Goal: Task Accomplishment & Management: Use online tool/utility

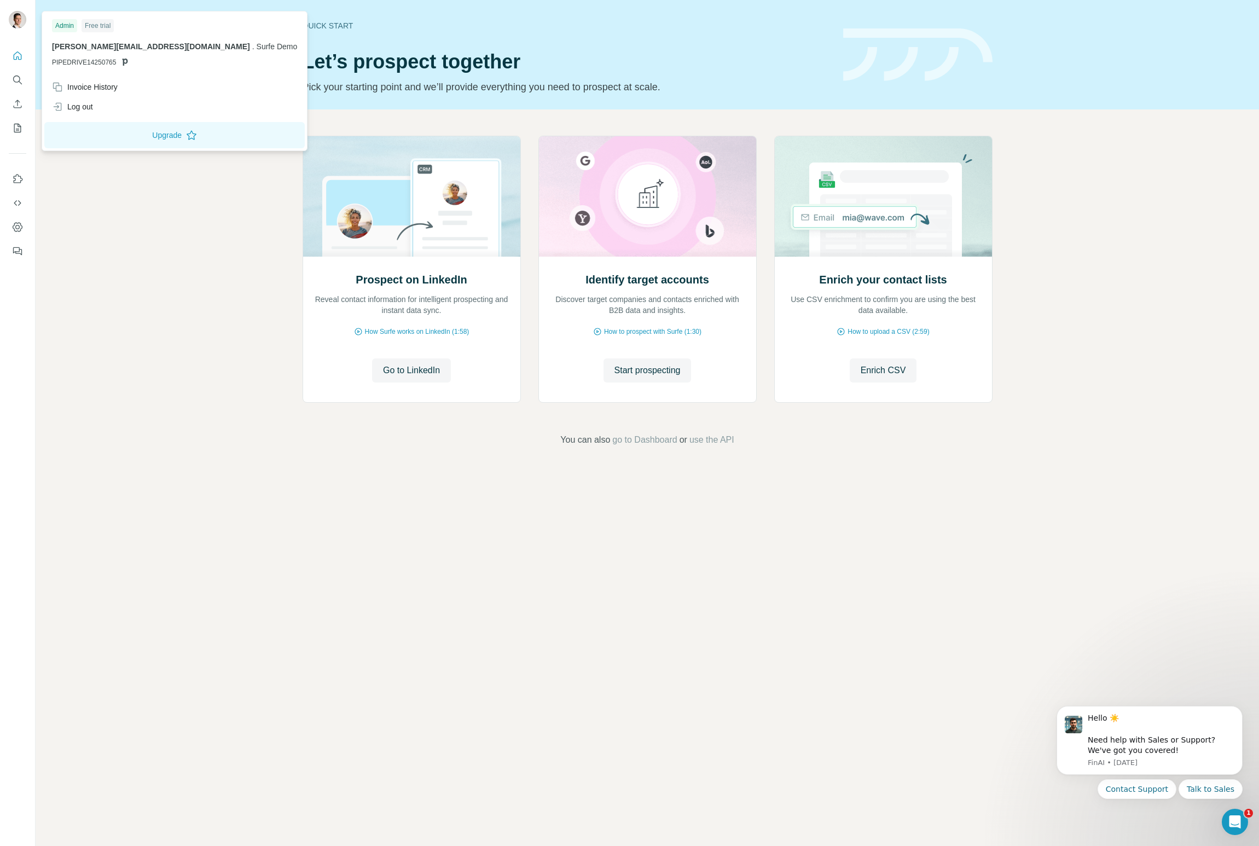
click at [21, 15] on img at bounding box center [18, 20] width 18 height 18
click at [254, 225] on div "Prospect on LinkedIn Reveal contact information for intelligent prospecting and…" at bounding box center [647, 290] width 1223 height 363
click at [20, 18] on img at bounding box center [18, 20] width 18 height 18
click at [90, 103] on div "Log out" at bounding box center [72, 106] width 41 height 11
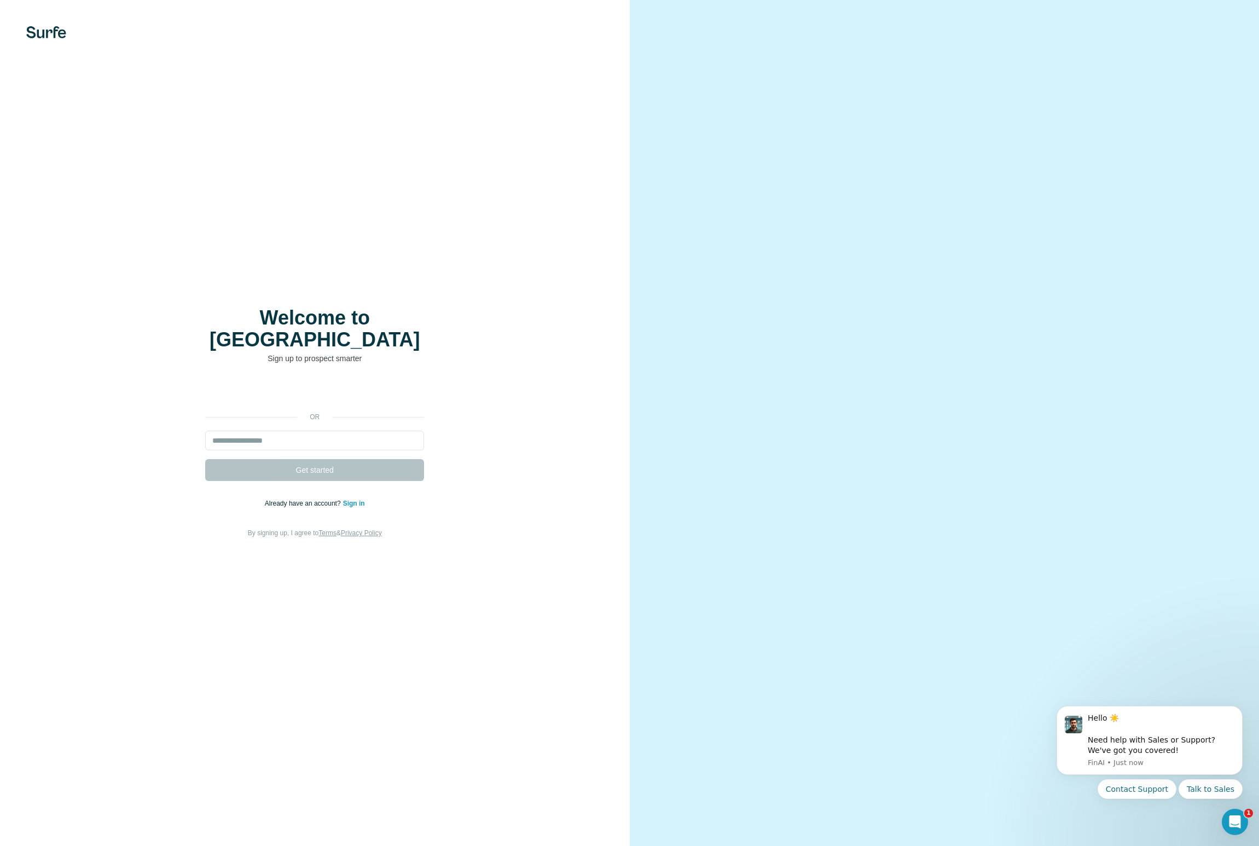
click at [355, 500] on link "Sign in" at bounding box center [354, 504] width 22 height 8
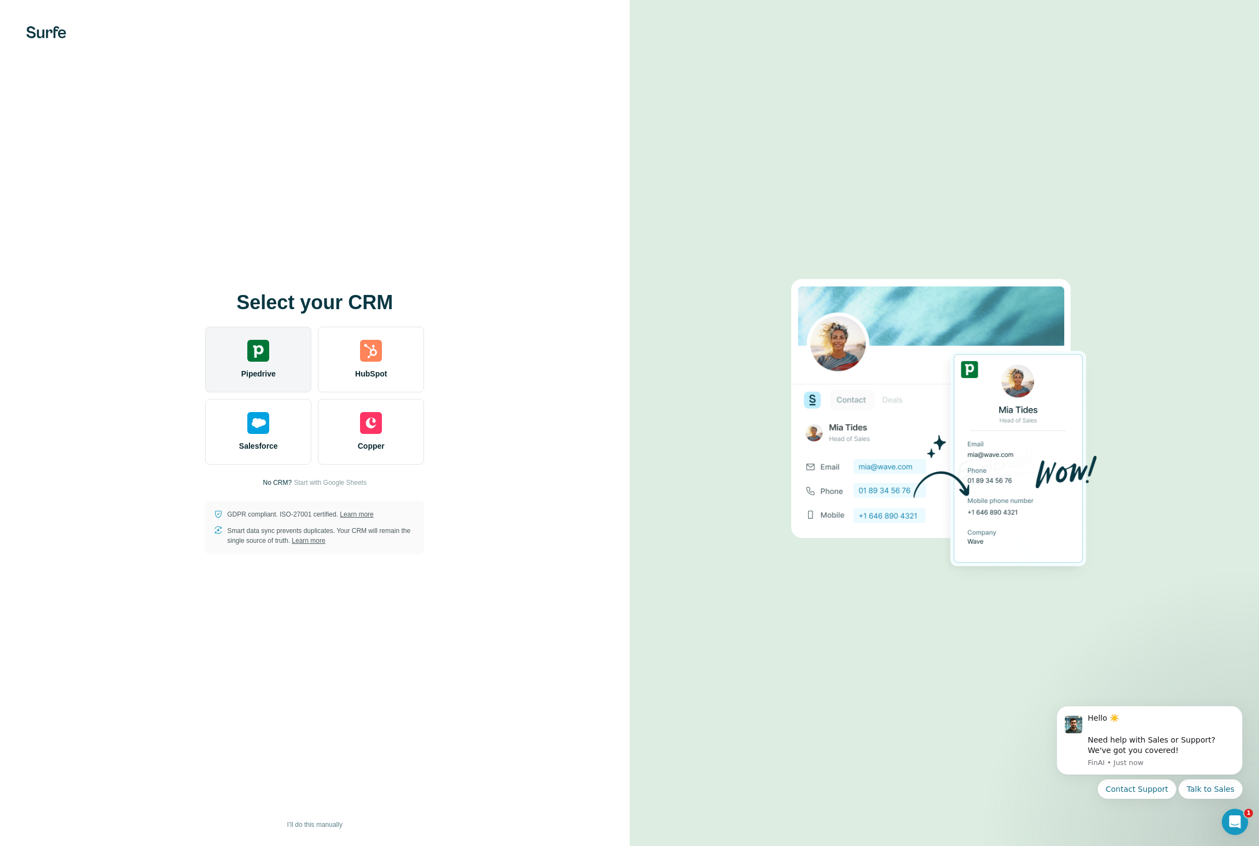
click at [260, 353] on img at bounding box center [258, 351] width 22 height 22
click at [252, 355] on img at bounding box center [258, 351] width 22 height 22
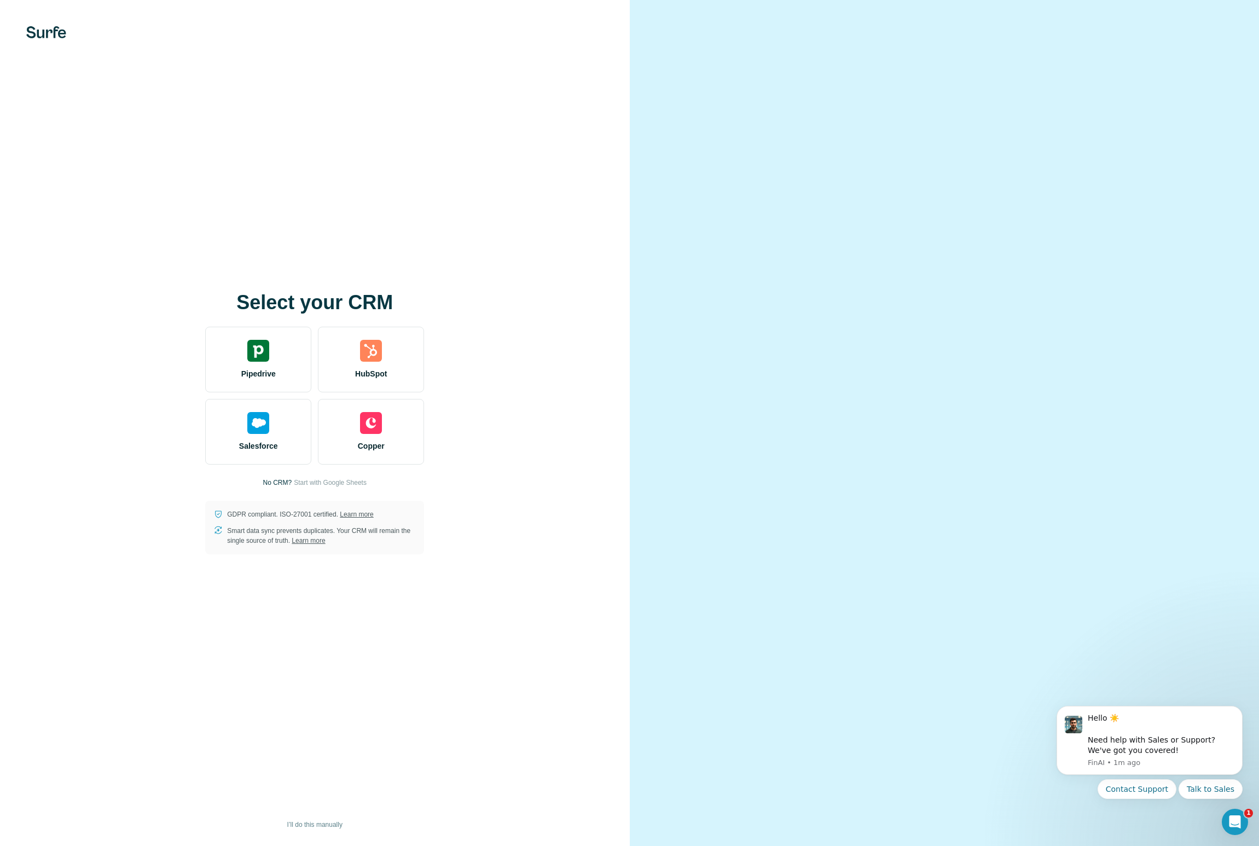
drag, startPoint x: 24, startPoint y: 20, endPoint x: 24, endPoint y: 15, distance: 5.5
click at [24, 20] on div "Select your CRM Pipedrive HubSpot Salesforce Copper No CRM? Start with Google S…" at bounding box center [315, 423] width 630 height 846
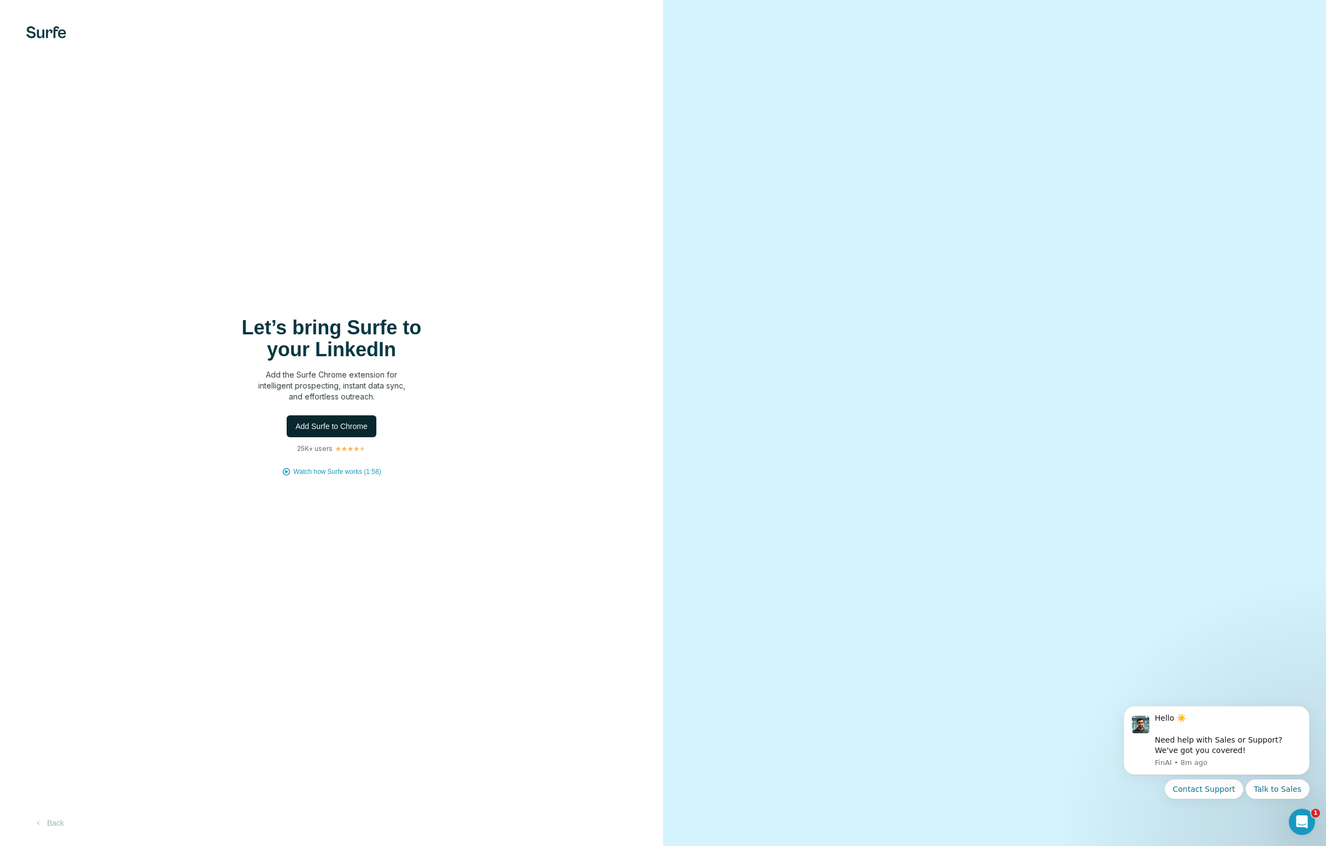
click at [340, 425] on span "Add Surfe to Chrome" at bounding box center [331, 426] width 72 height 11
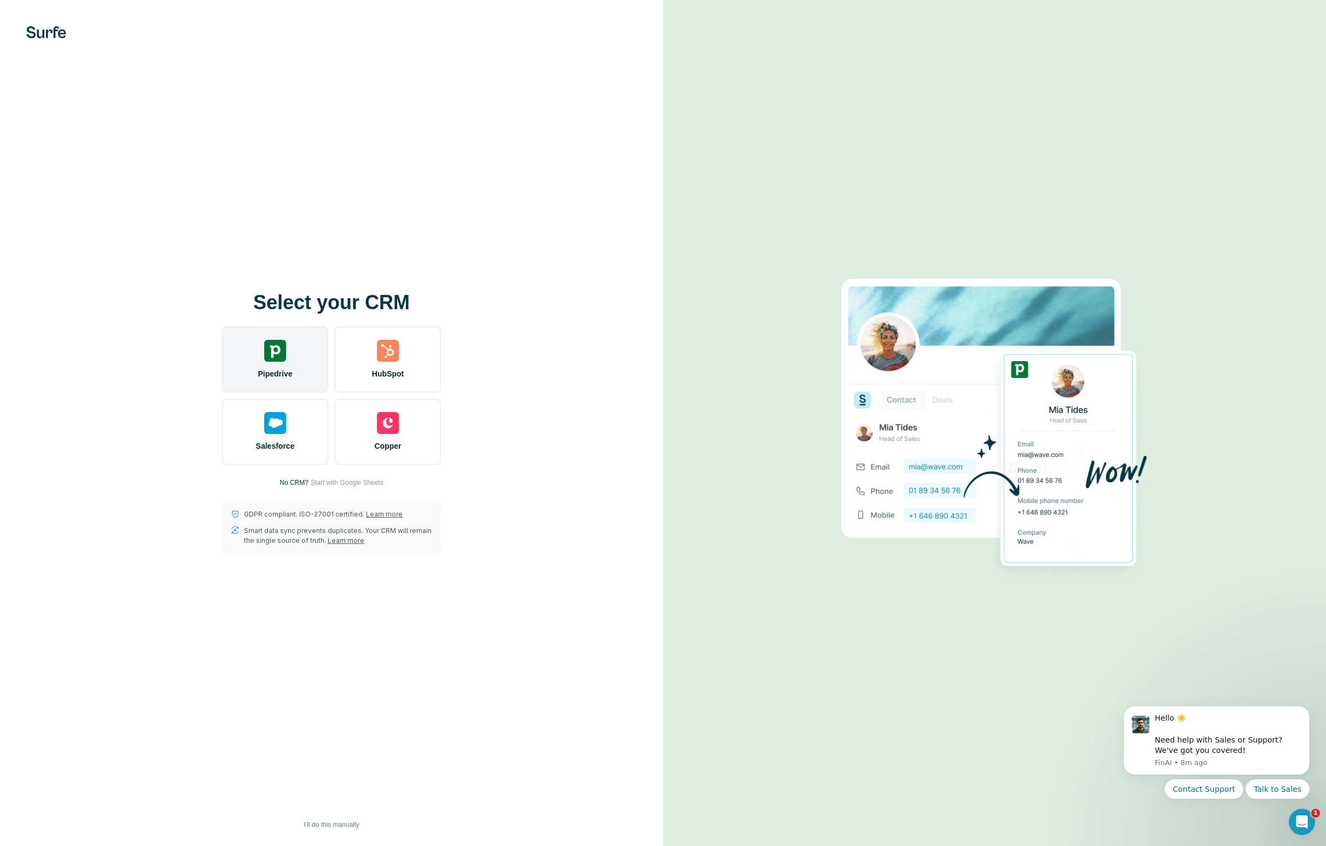
click at [279, 356] on img at bounding box center [275, 351] width 22 height 22
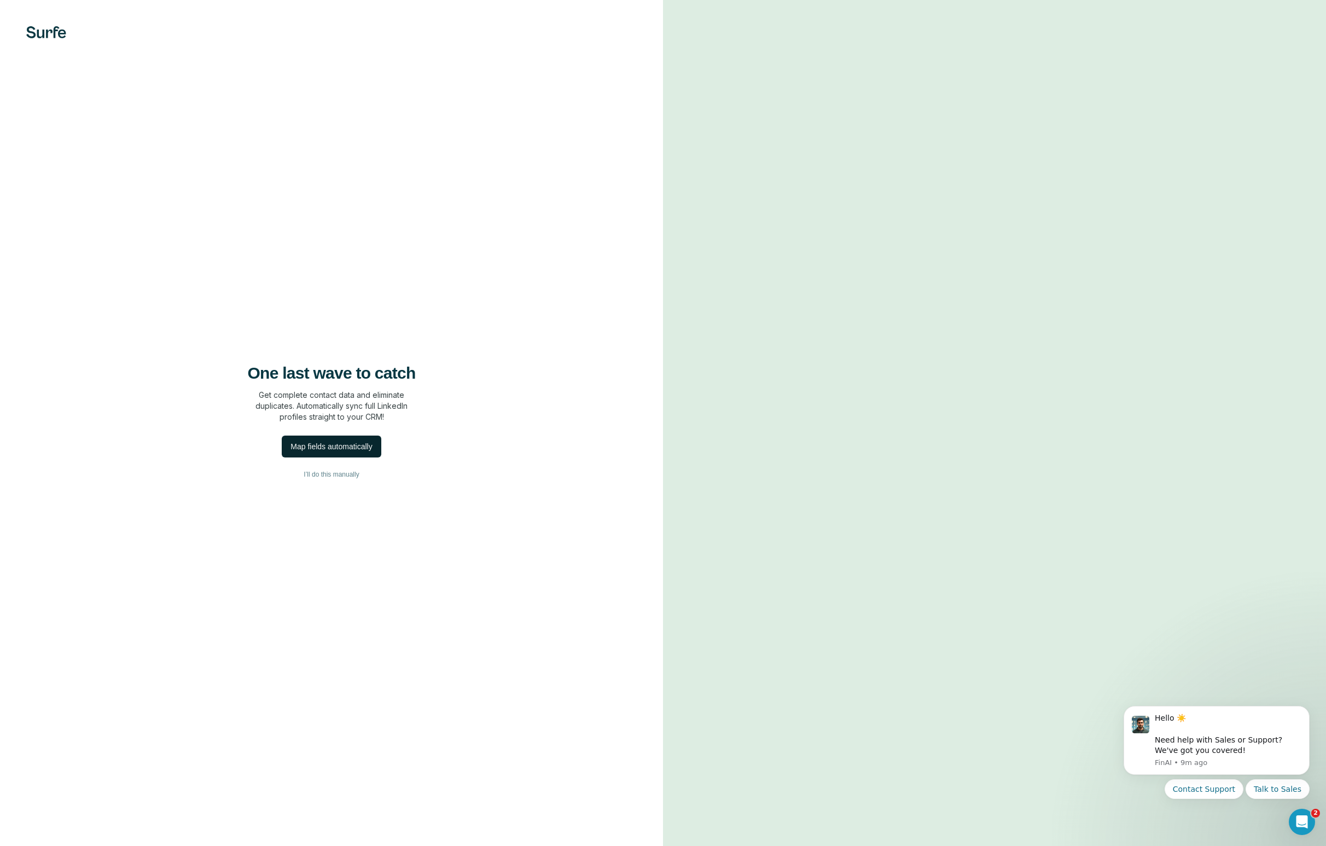
click at [324, 446] on div "Map fields automatically" at bounding box center [332, 446] width 82 height 11
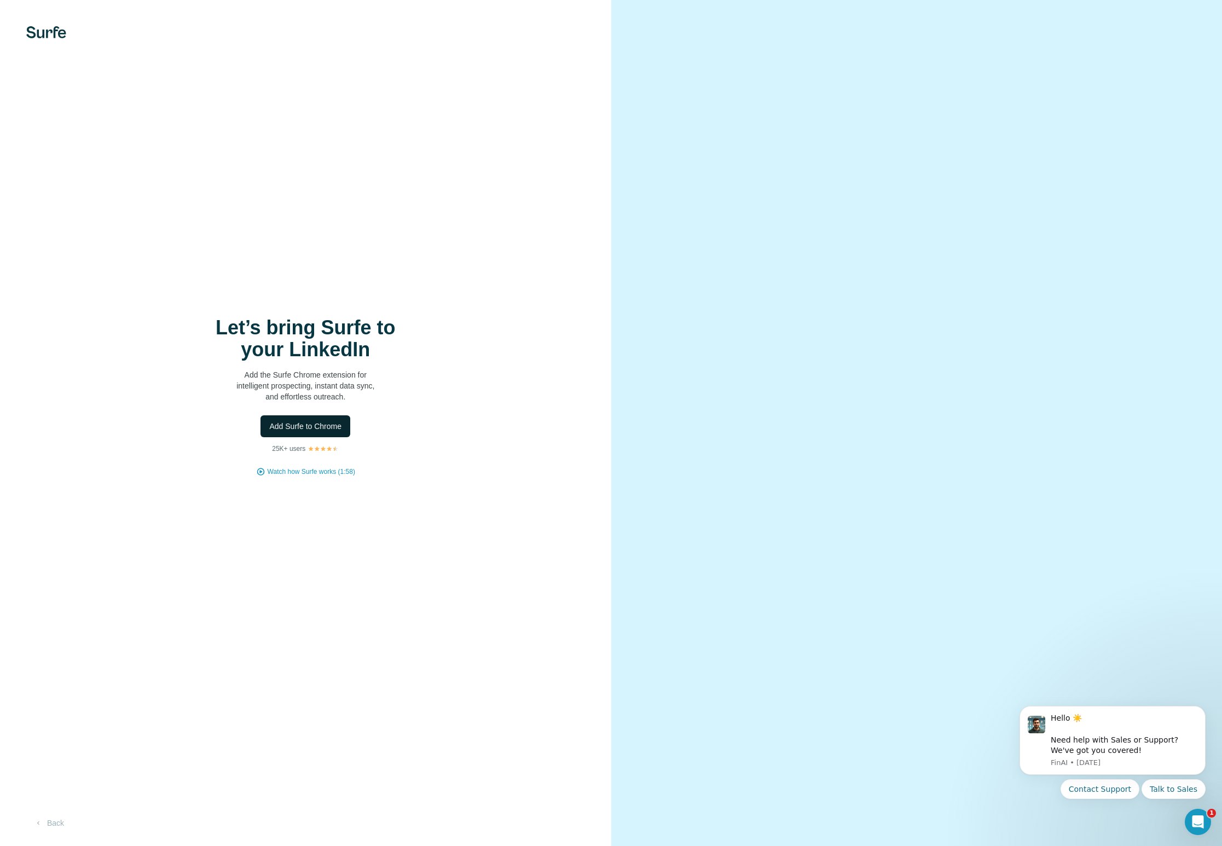
click at [308, 427] on span "Add Surfe to Chrome" at bounding box center [305, 426] width 72 height 11
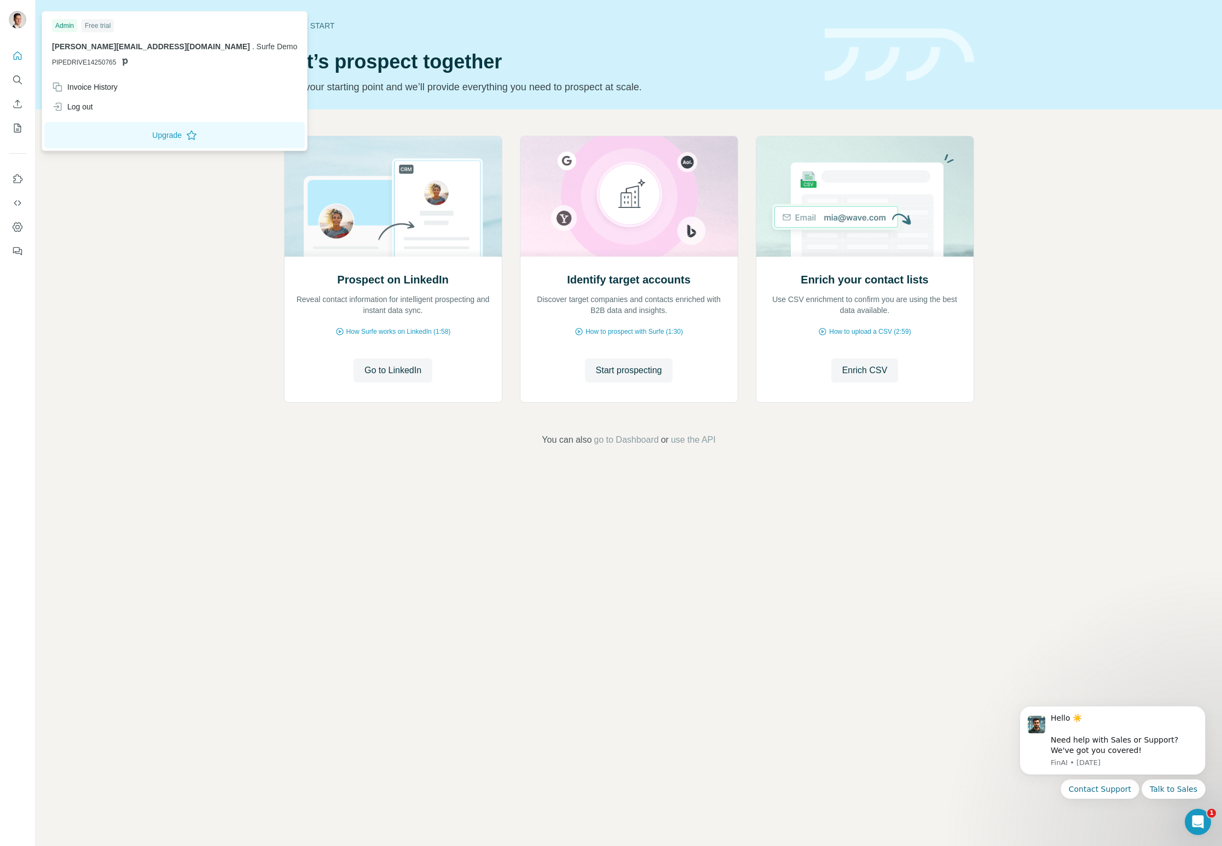
click at [22, 20] on img at bounding box center [18, 20] width 18 height 18
click at [90, 106] on div "Log out" at bounding box center [72, 106] width 41 height 11
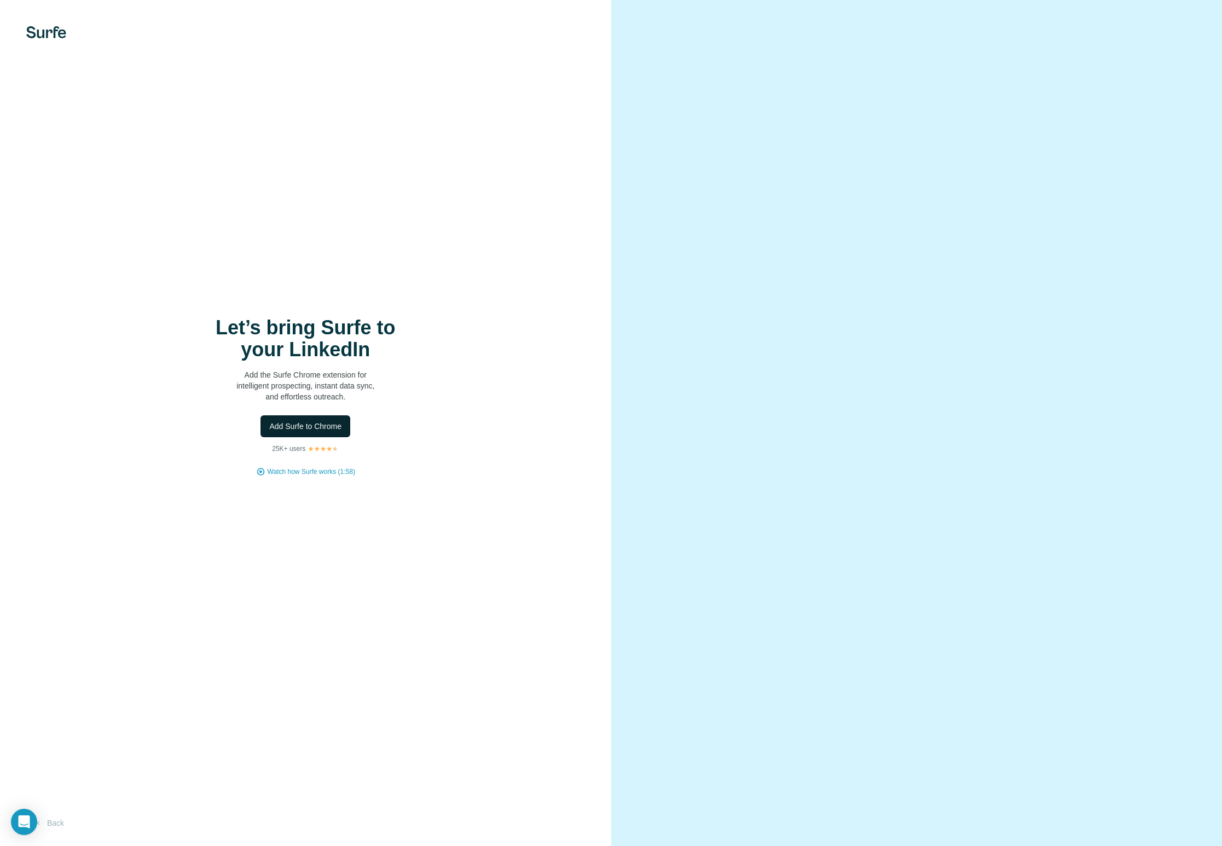
click at [319, 427] on span "Add Surfe to Chrome" at bounding box center [305, 426] width 72 height 11
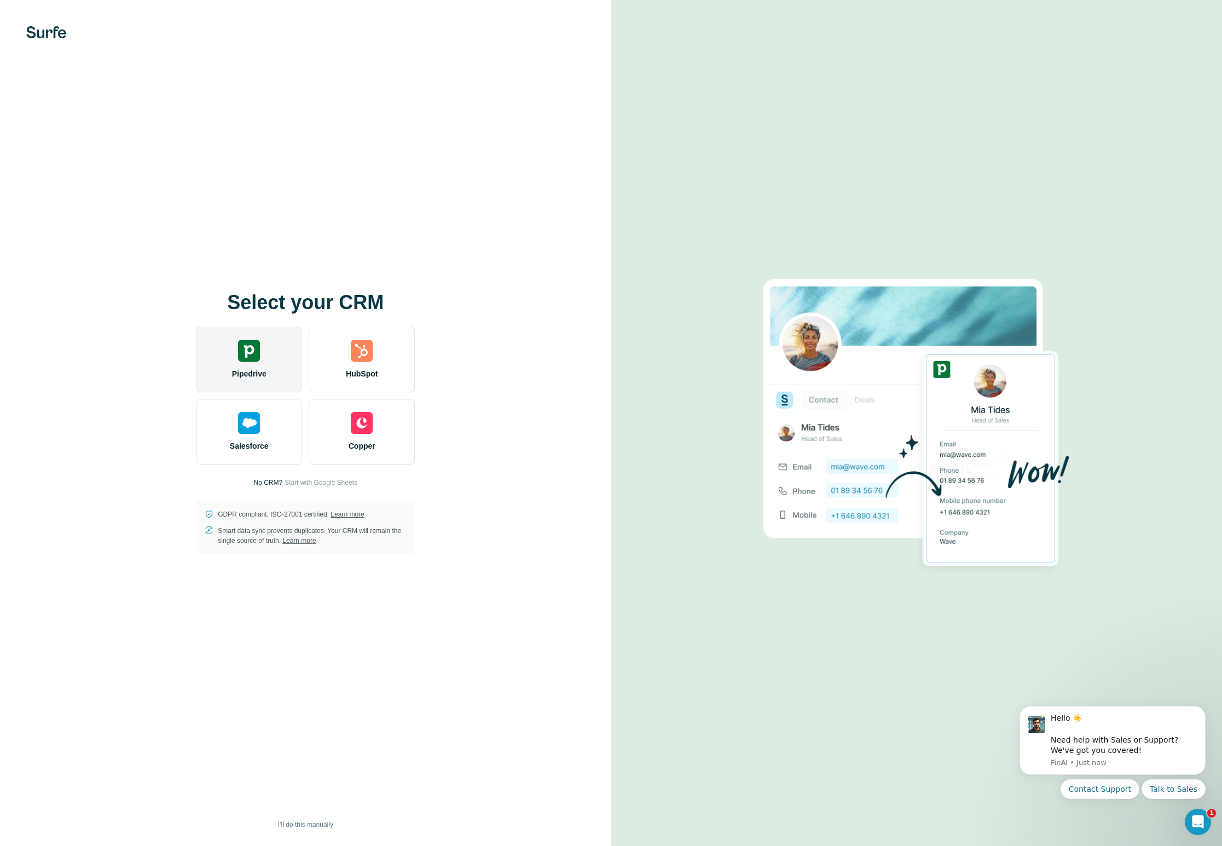
click at [265, 359] on div "Pipedrive" at bounding box center [249, 360] width 106 height 66
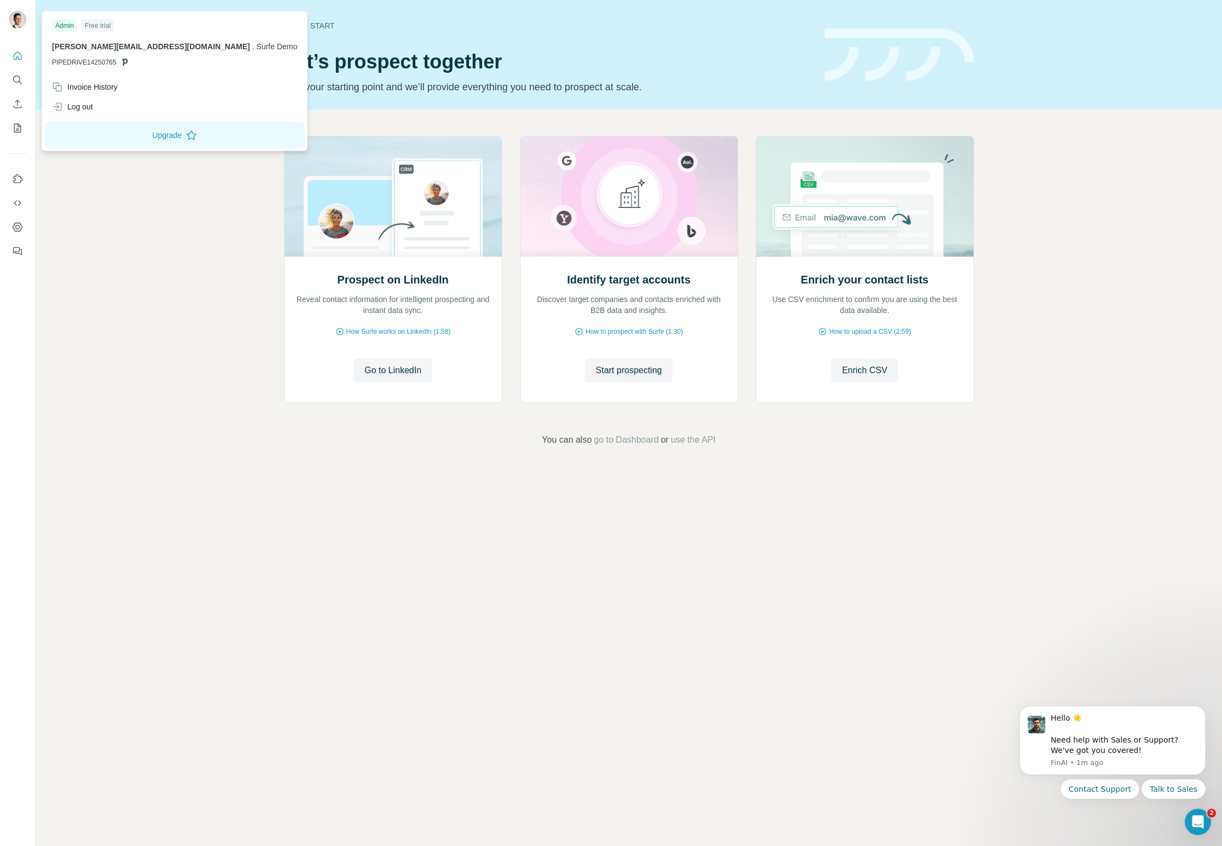
click at [21, 21] on img at bounding box center [18, 20] width 18 height 18
click at [18, 22] on img at bounding box center [18, 20] width 18 height 18
click at [76, 103] on div "Log out" at bounding box center [72, 106] width 41 height 11
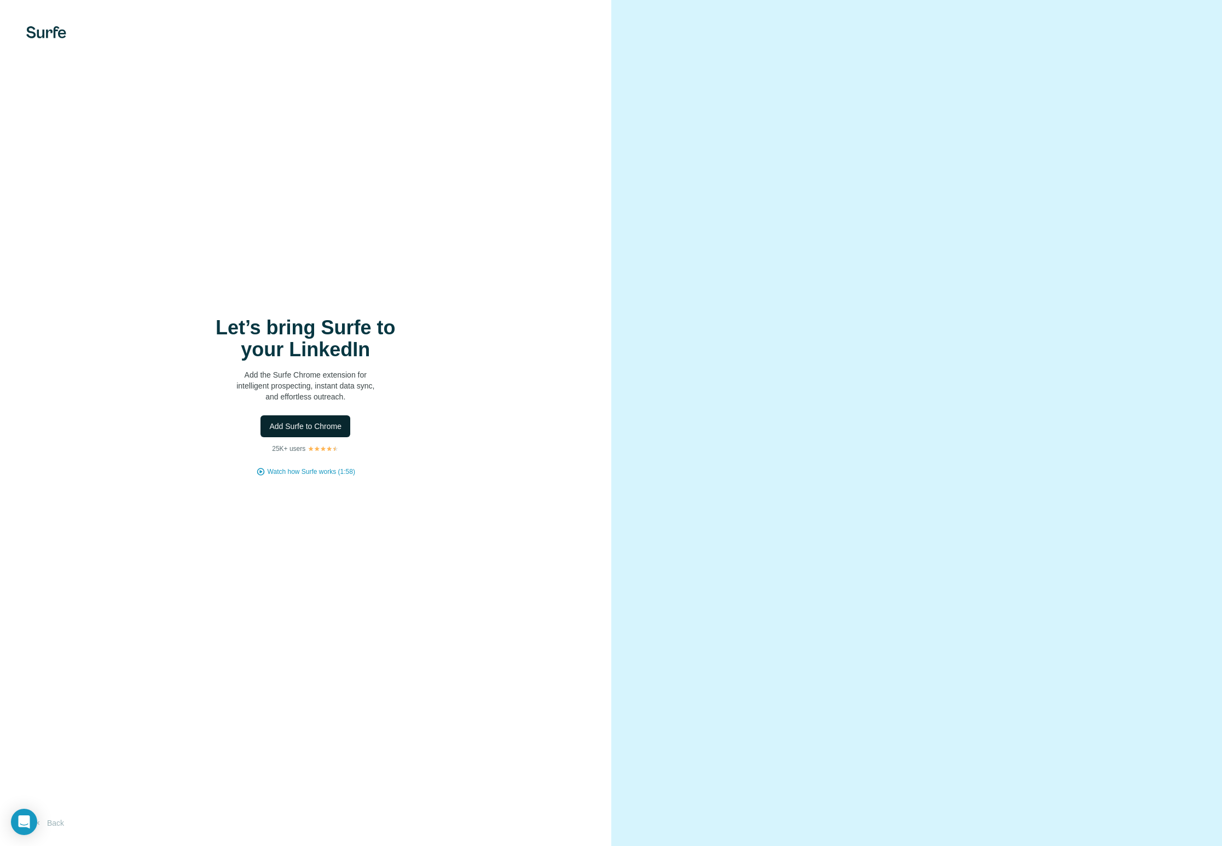
click at [304, 428] on span "Add Surfe to Chrome" at bounding box center [305, 426] width 72 height 11
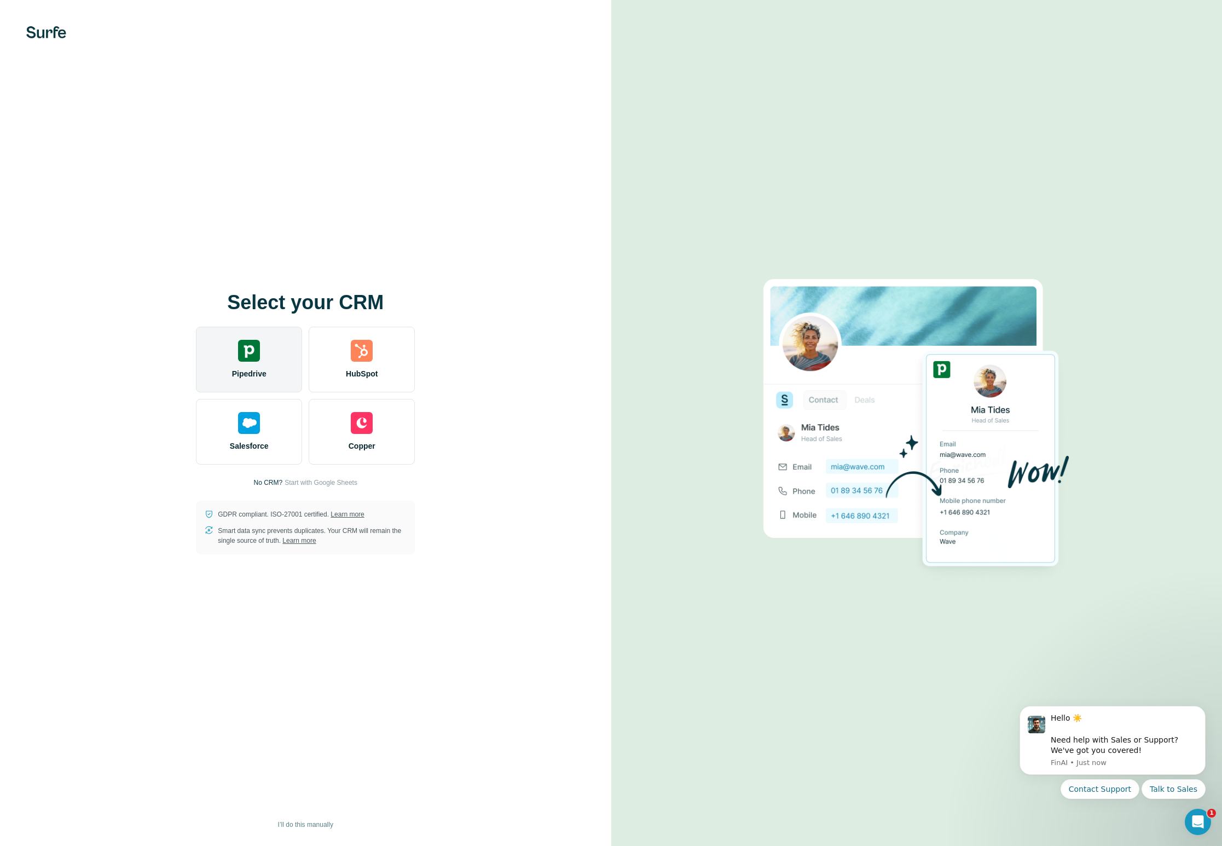
click at [247, 362] on div "Pipedrive" at bounding box center [249, 360] width 106 height 66
